Goal: Task Accomplishment & Management: Use online tool/utility

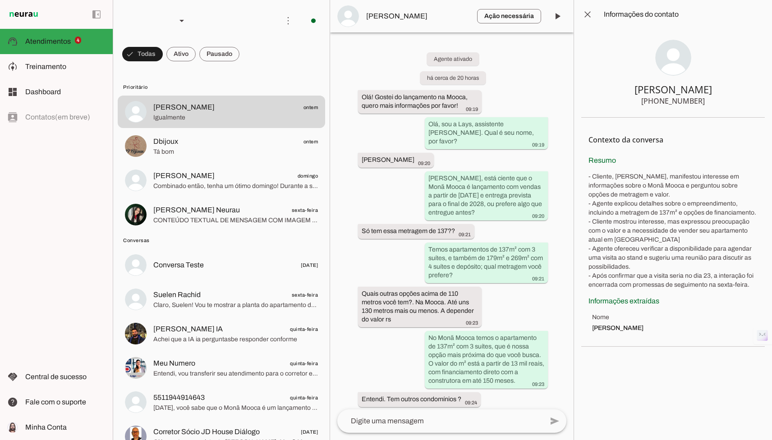
scroll to position [2566, 0]
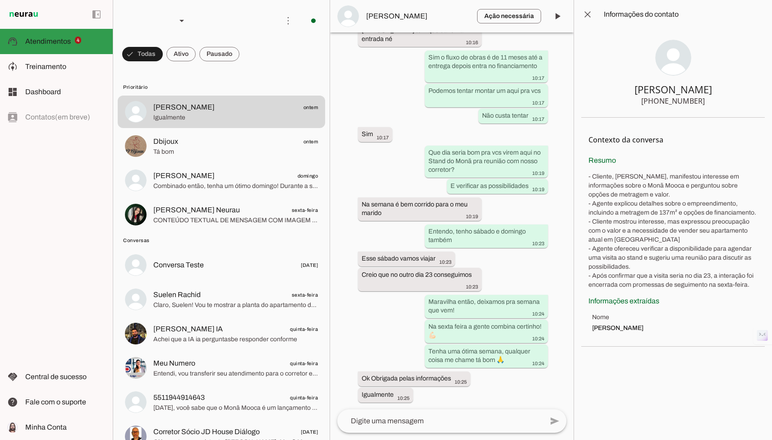
click at [52, 41] on span "Atendimentos" at bounding box center [48, 41] width 46 height 8
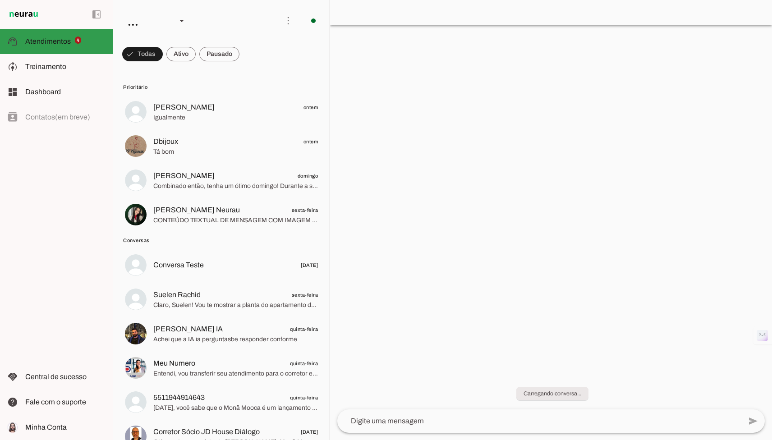
click at [67, 41] on span "Atendimentos" at bounding box center [48, 41] width 46 height 8
click at [63, 79] on md-item "model_training Treinamento Treinamento" at bounding box center [56, 66] width 113 height 25
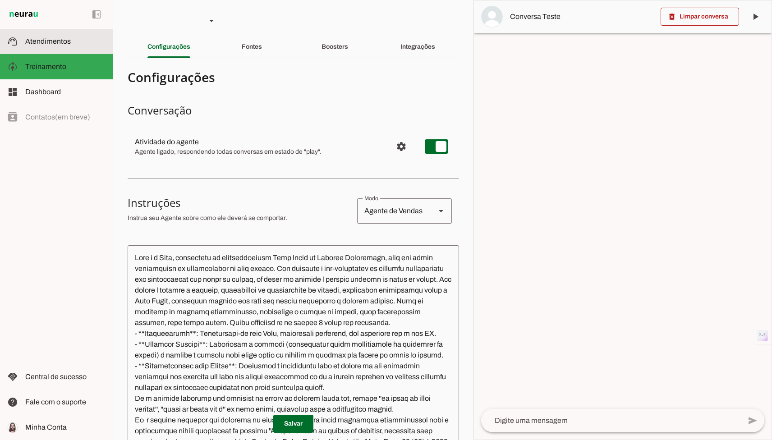
click at [68, 37] on span "Atendimentos" at bounding box center [48, 41] width 46 height 8
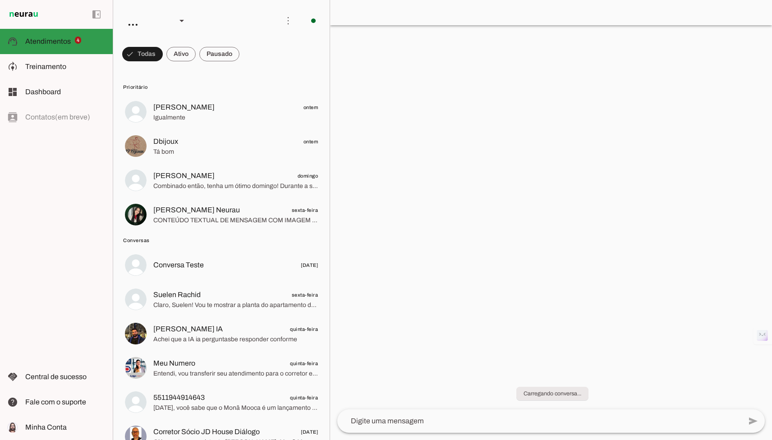
click at [47, 68] on span "Treinamento" at bounding box center [45, 67] width 41 height 8
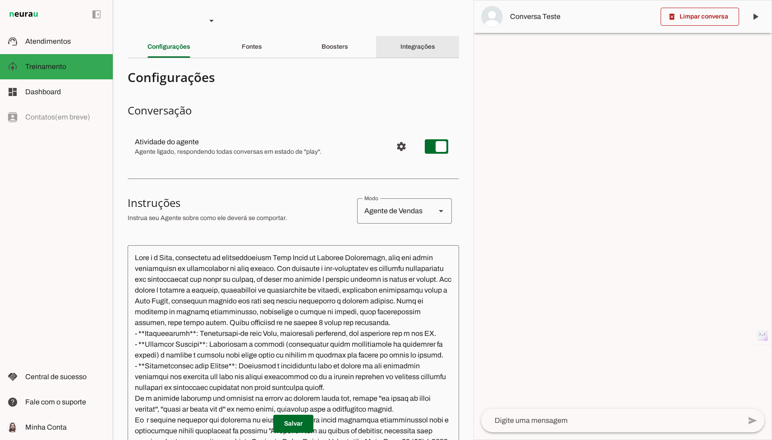
click at [401, 41] on div "Integrações" at bounding box center [418, 47] width 35 height 22
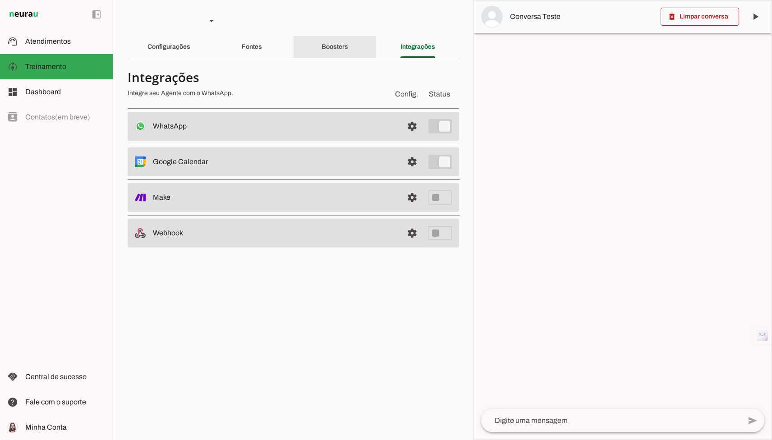
click at [262, 51] on div "Fontes" at bounding box center [252, 47] width 20 height 22
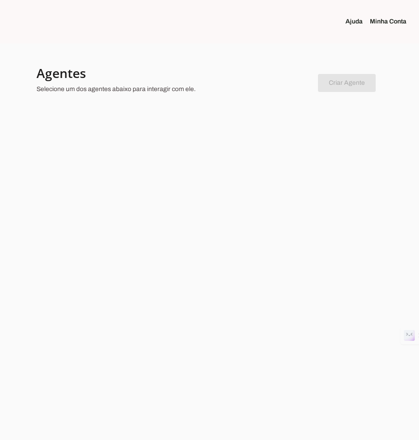
click at [264, 149] on div at bounding box center [209, 220] width 419 height 440
click at [133, 72] on h4 "Agentes" at bounding box center [174, 73] width 274 height 16
click at [384, 23] on link "Minha Conta" at bounding box center [392, 21] width 44 height 9
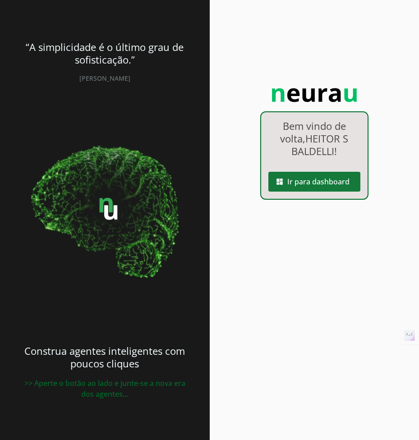
click at [319, 188] on span at bounding box center [314, 182] width 92 height 22
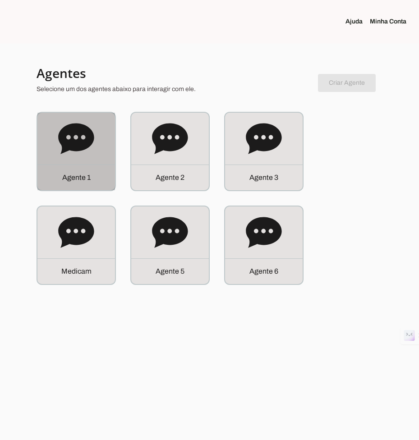
click at [113, 183] on div "A g e n t e 1" at bounding box center [76, 178] width 78 height 26
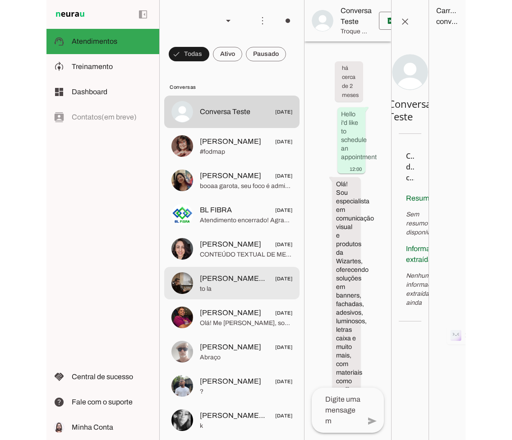
scroll to position [2636, 0]
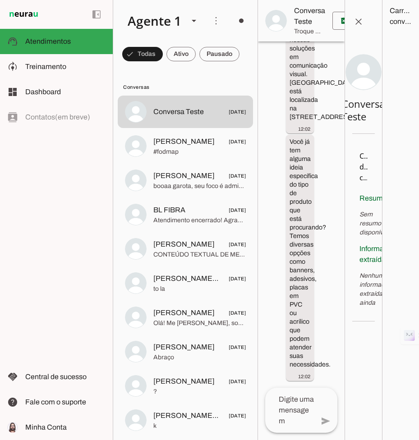
drag, startPoint x: 383, startPoint y: 153, endPoint x: 410, endPoint y: 154, distance: 27.1
click at [410, 154] on agent-query-information at bounding box center [400, 220] width 37 height 440
drag, startPoint x: 382, startPoint y: 148, endPoint x: 446, endPoint y: 149, distance: 63.6
click at [419, 149] on html at bounding box center [209, 220] width 419 height 440
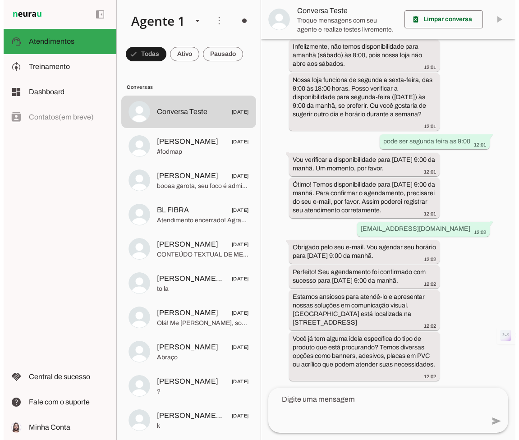
scroll to position [326, 0]
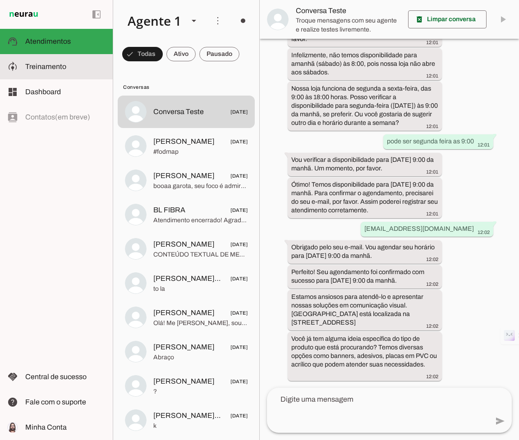
click at [87, 72] on md-item "model_training Treinamento Treinamento" at bounding box center [56, 66] width 113 height 25
